Goal: Information Seeking & Learning: Learn about a topic

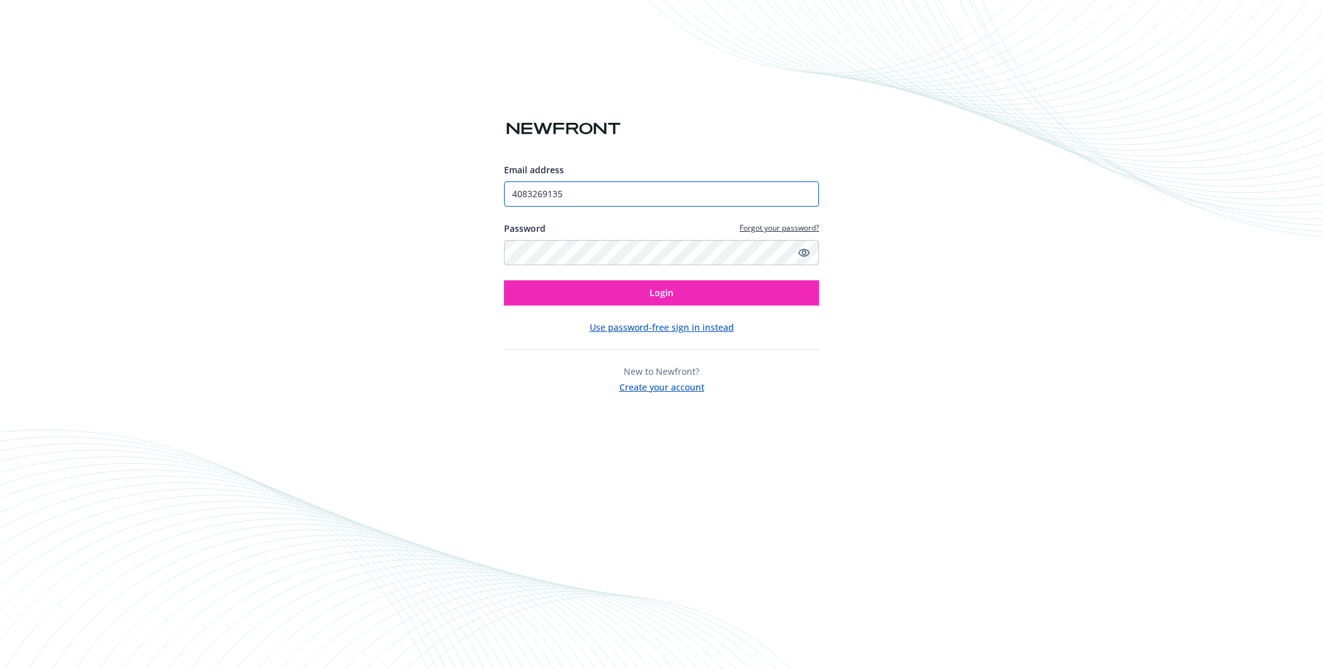
click at [594, 200] on input "4083269135" at bounding box center [661, 193] width 315 height 25
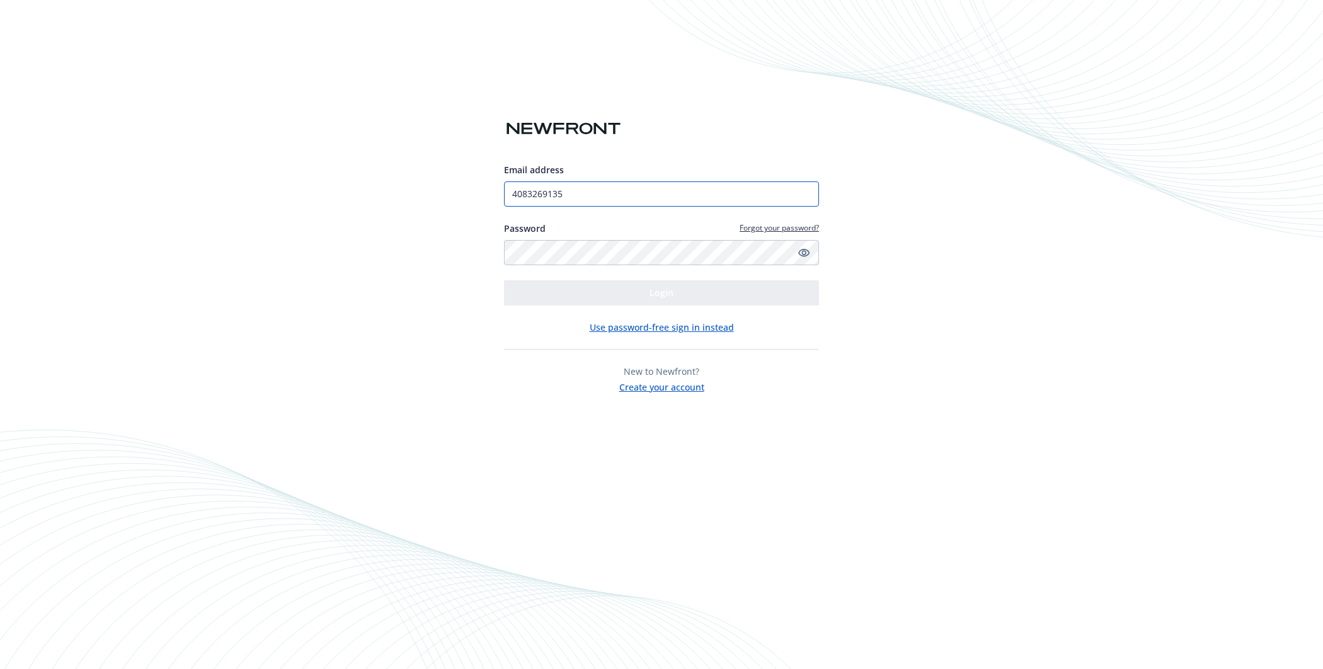
type input "[EMAIL_ADDRESS]"
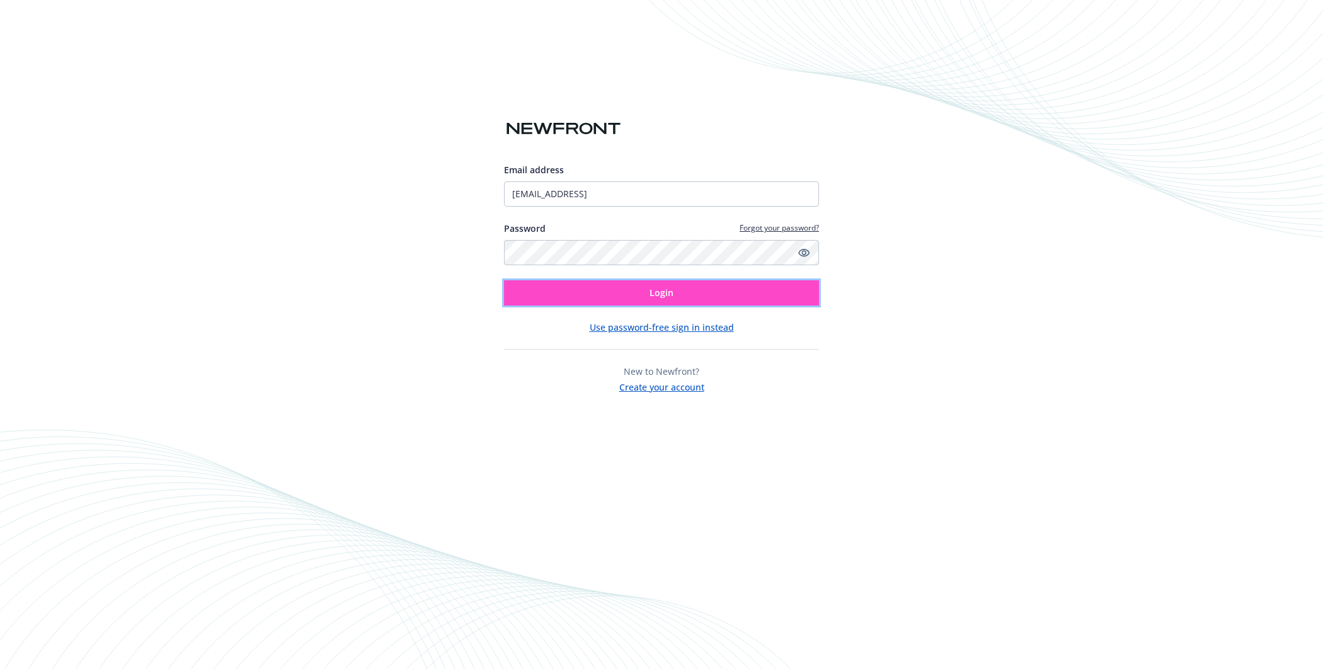
click at [618, 297] on button "Login" at bounding box center [661, 292] width 315 height 25
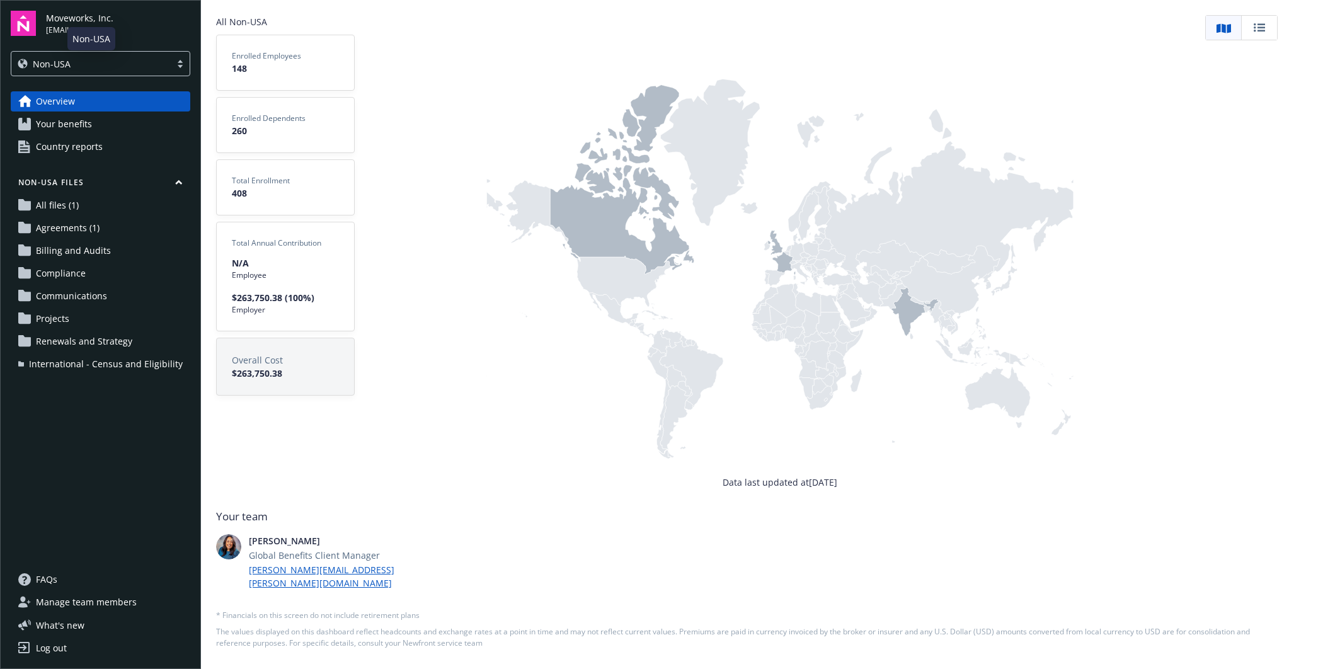
click at [150, 57] on div "Non-USA" at bounding box center [91, 63] width 147 height 13
click at [140, 85] on div "[GEOGRAPHIC_DATA]" at bounding box center [100, 95] width 179 height 23
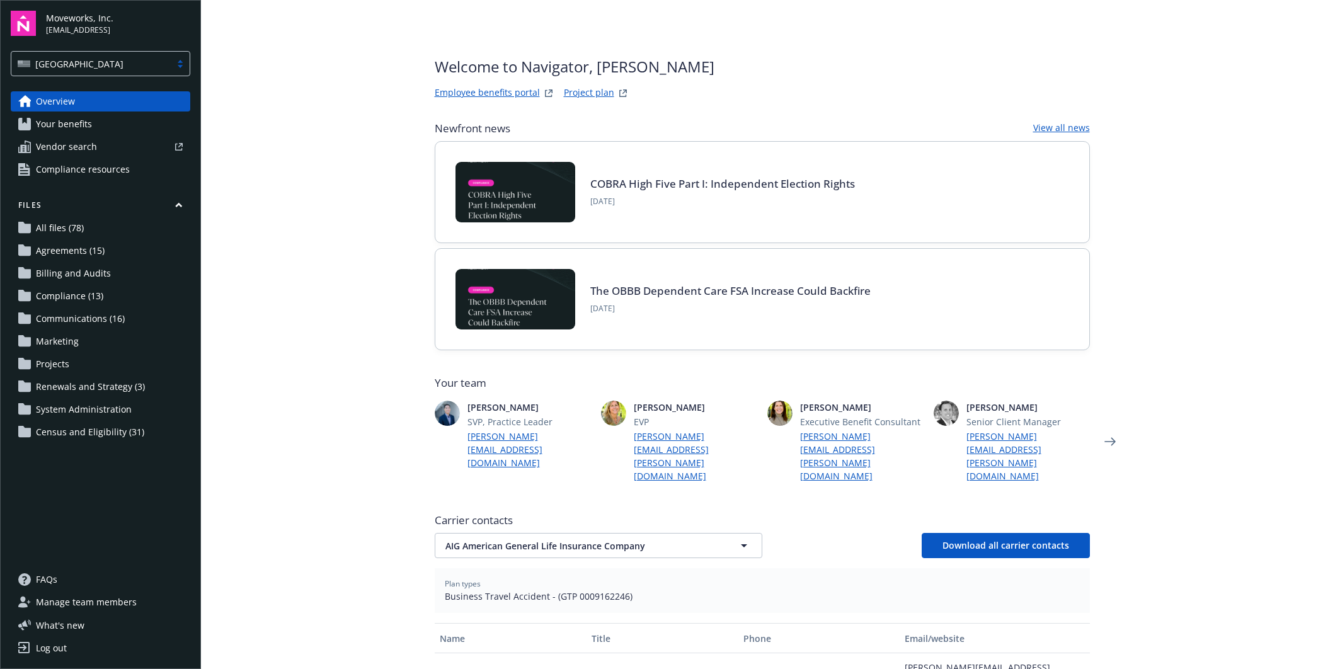
click at [163, 114] on link "Your benefits" at bounding box center [101, 124] width 180 height 20
